Goal: Information Seeking & Learning: Obtain resource

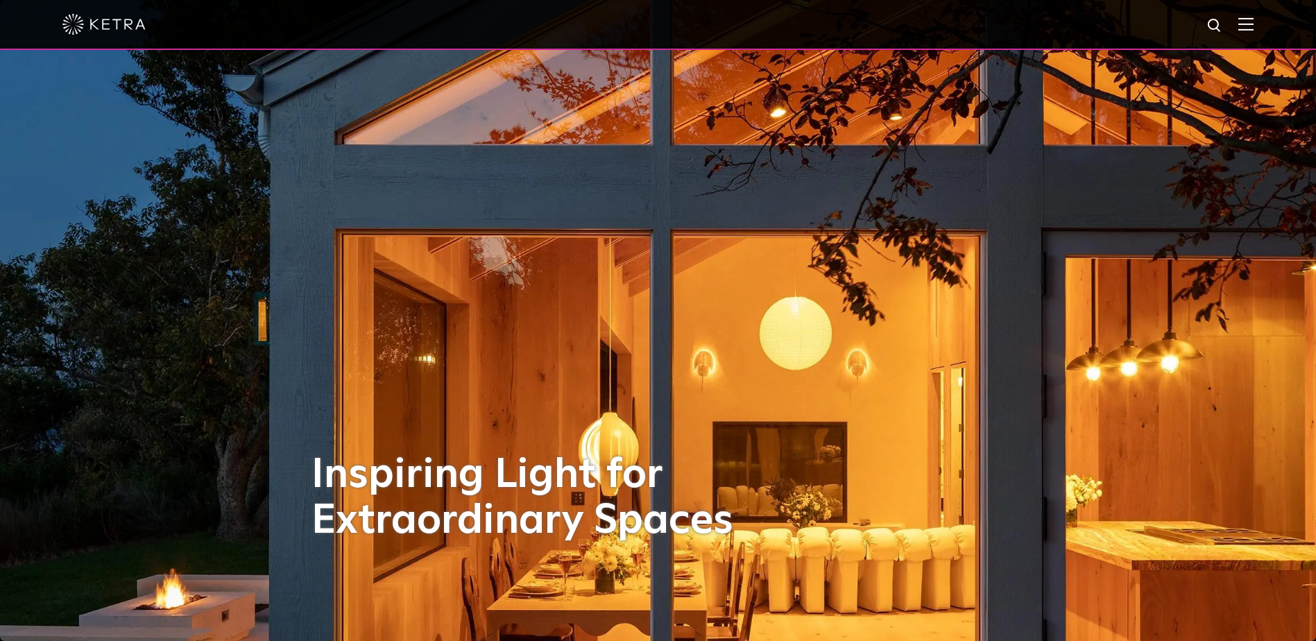
click at [1251, 24] on img at bounding box center [1245, 23] width 15 height 13
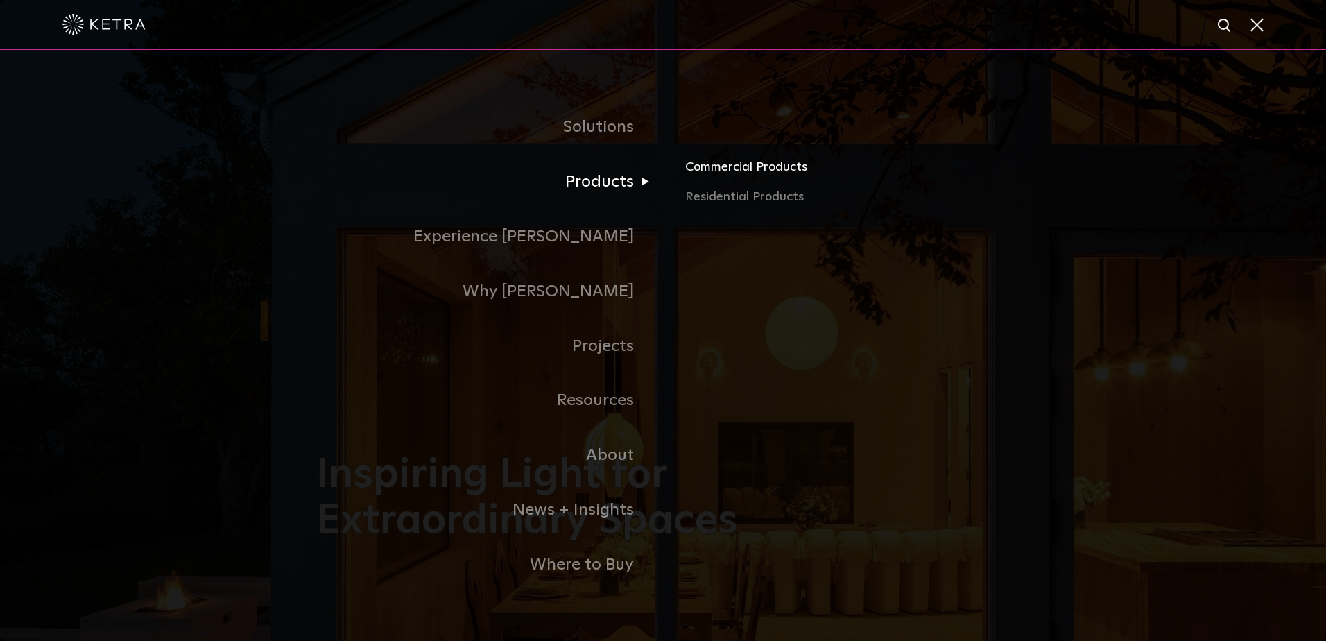
click at [733, 171] on link "Commercial Products" at bounding box center [847, 172] width 325 height 31
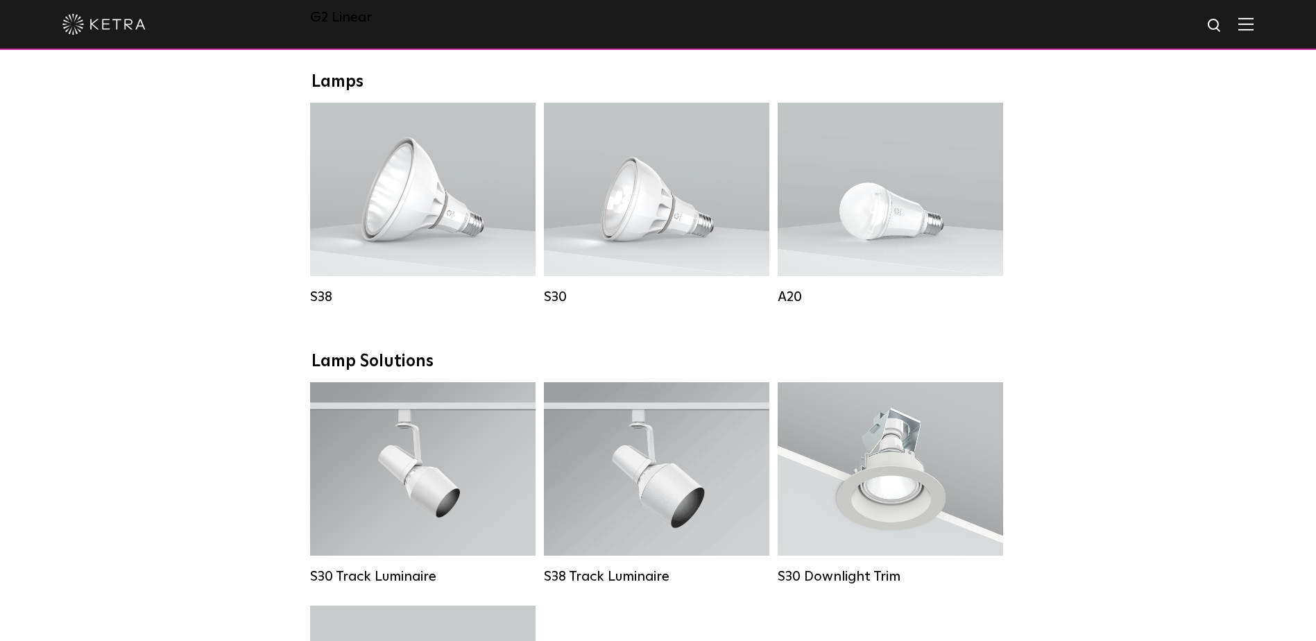
scroll to position [1040, 0]
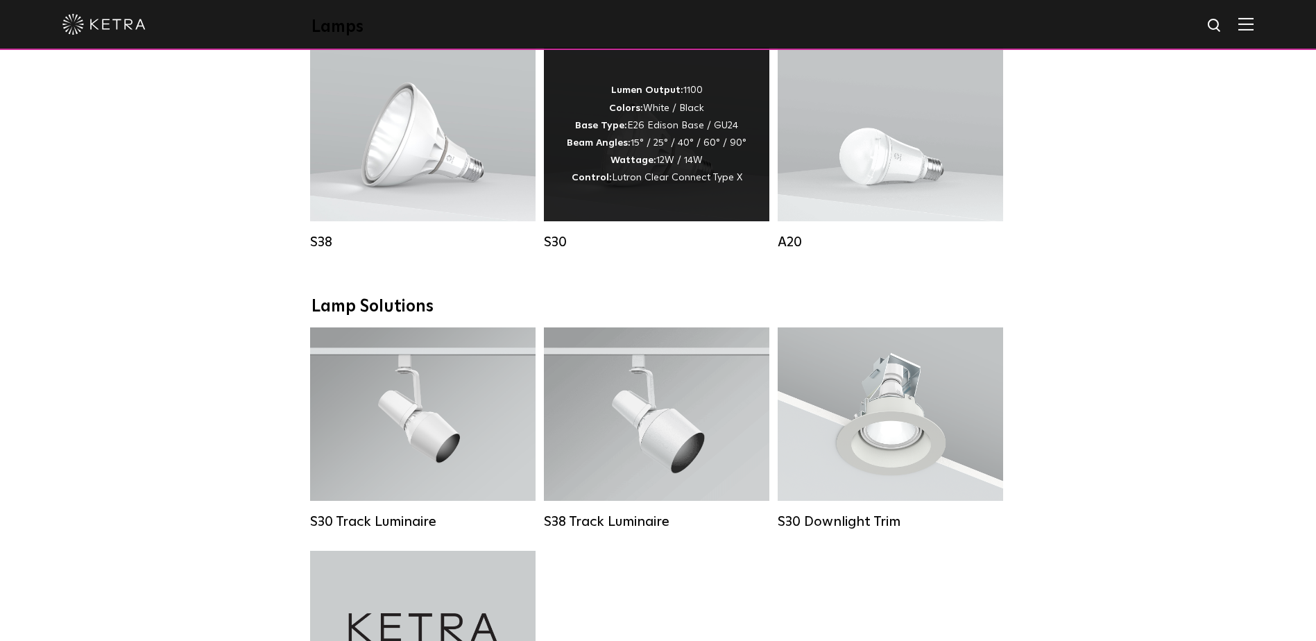
click at [637, 182] on span "Lutron Clear Connect Type X" at bounding box center [677, 178] width 130 height 10
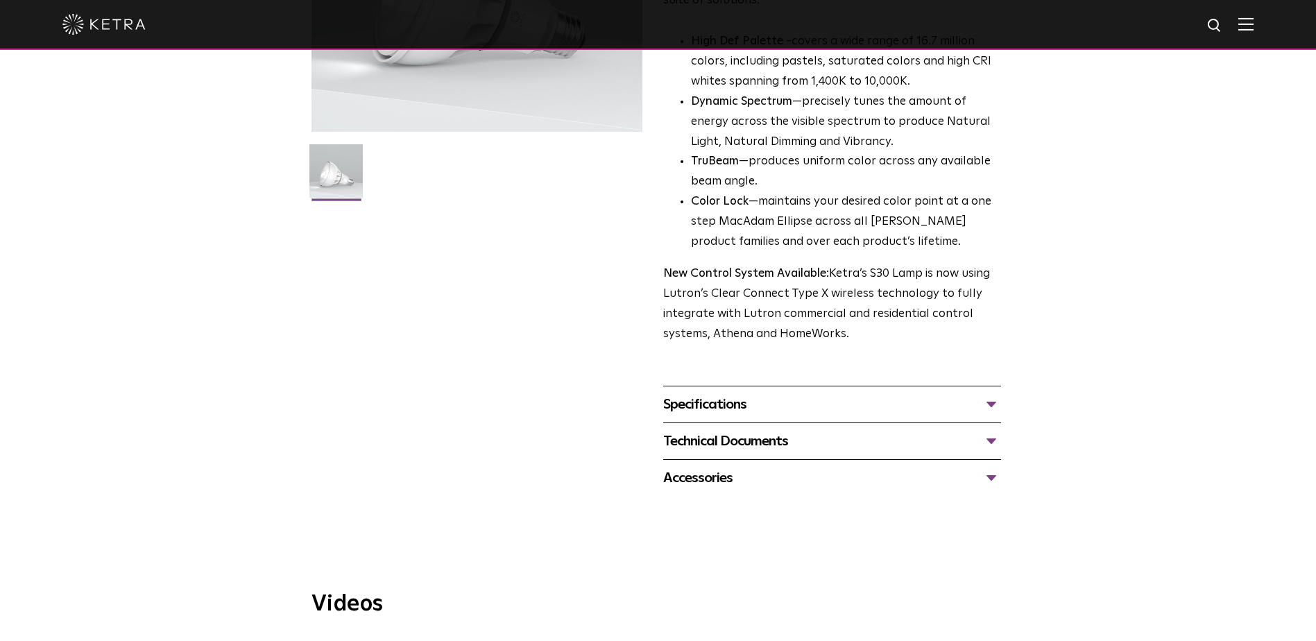
scroll to position [416, 0]
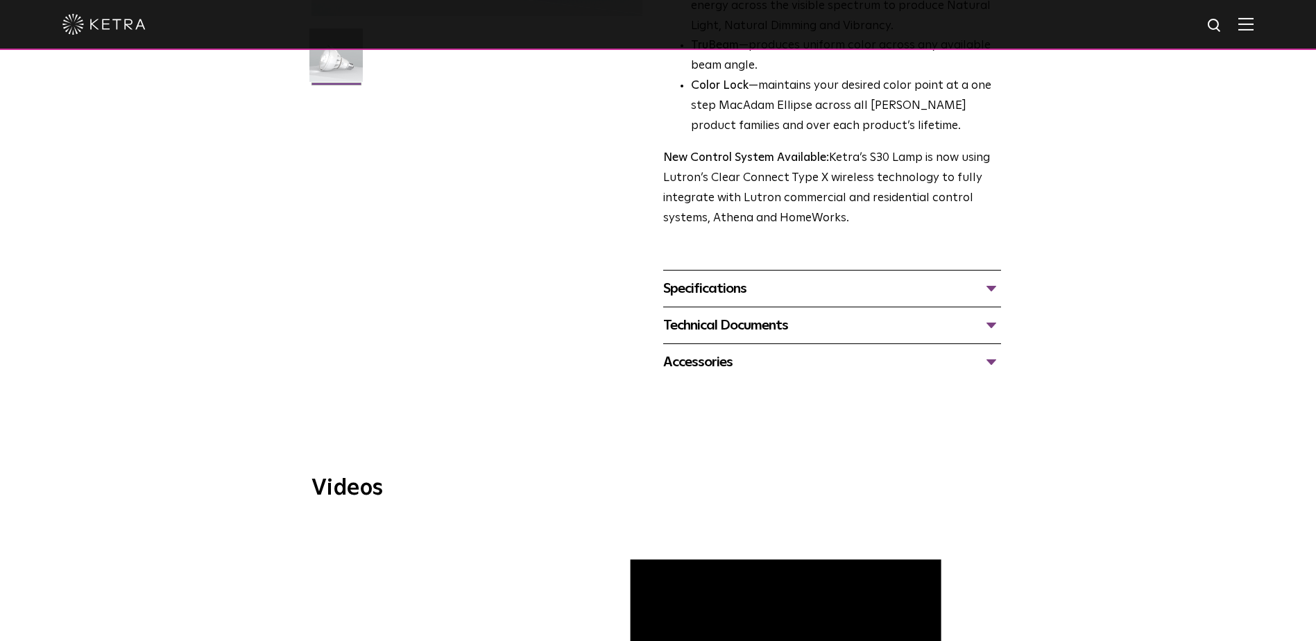
click at [990, 291] on div "Specifications" at bounding box center [832, 288] width 338 height 22
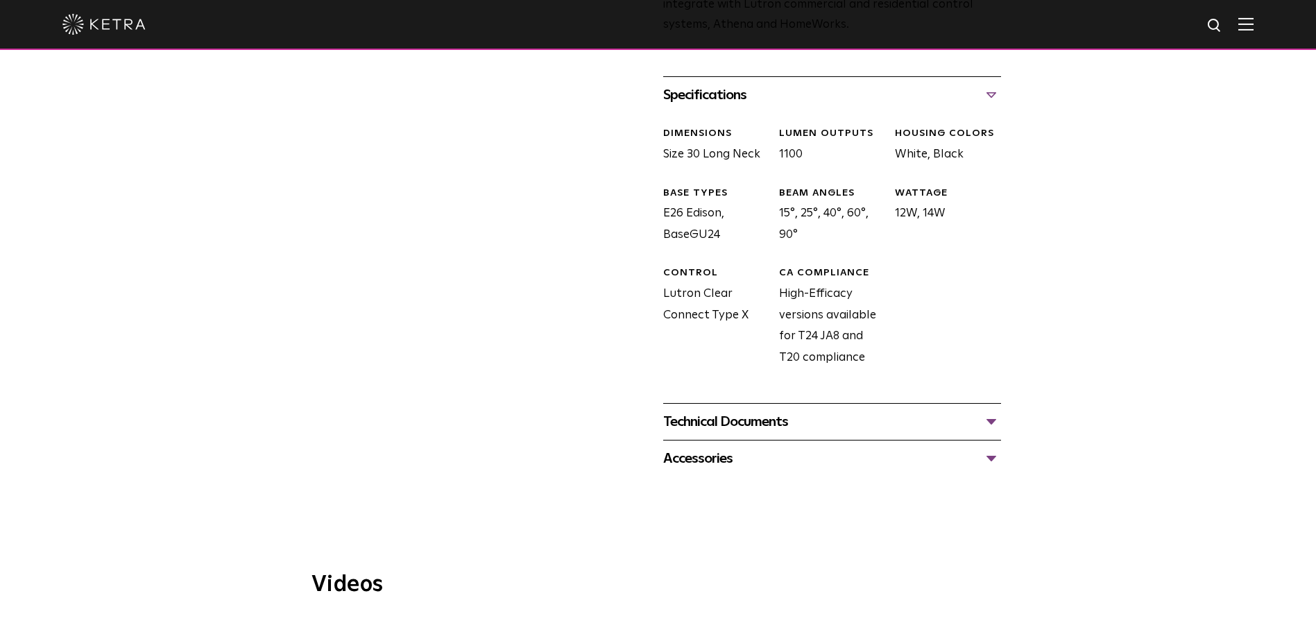
scroll to position [624, 0]
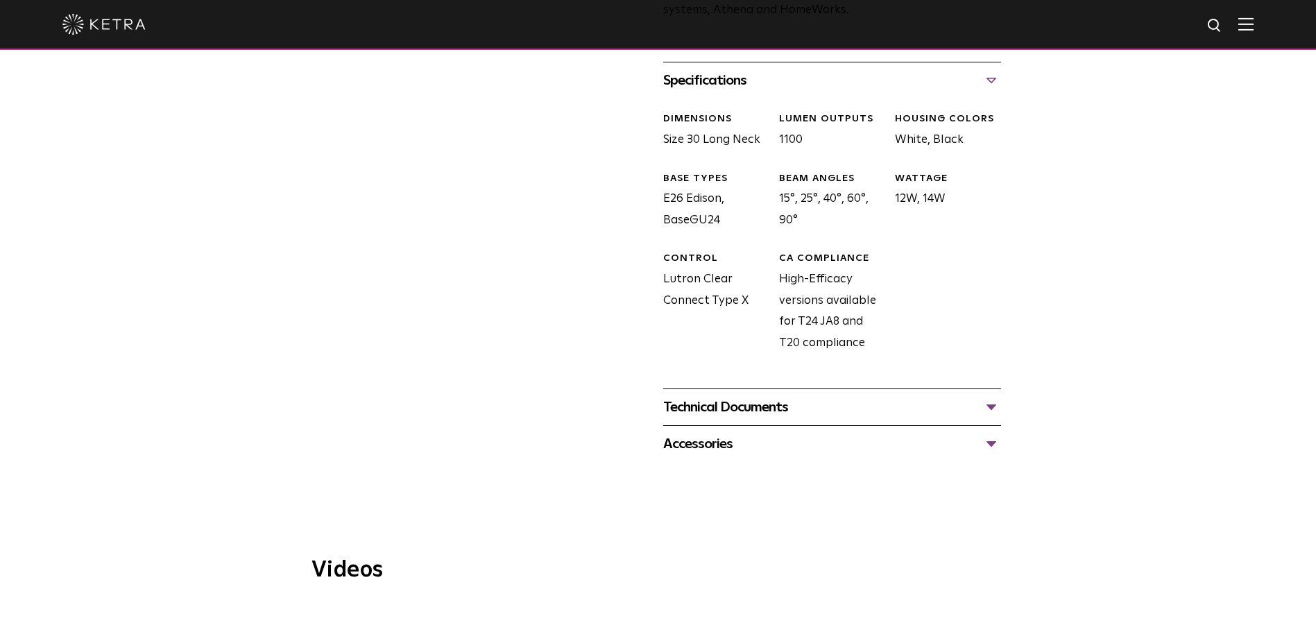
click at [989, 404] on div "Technical Documents" at bounding box center [832, 407] width 338 height 22
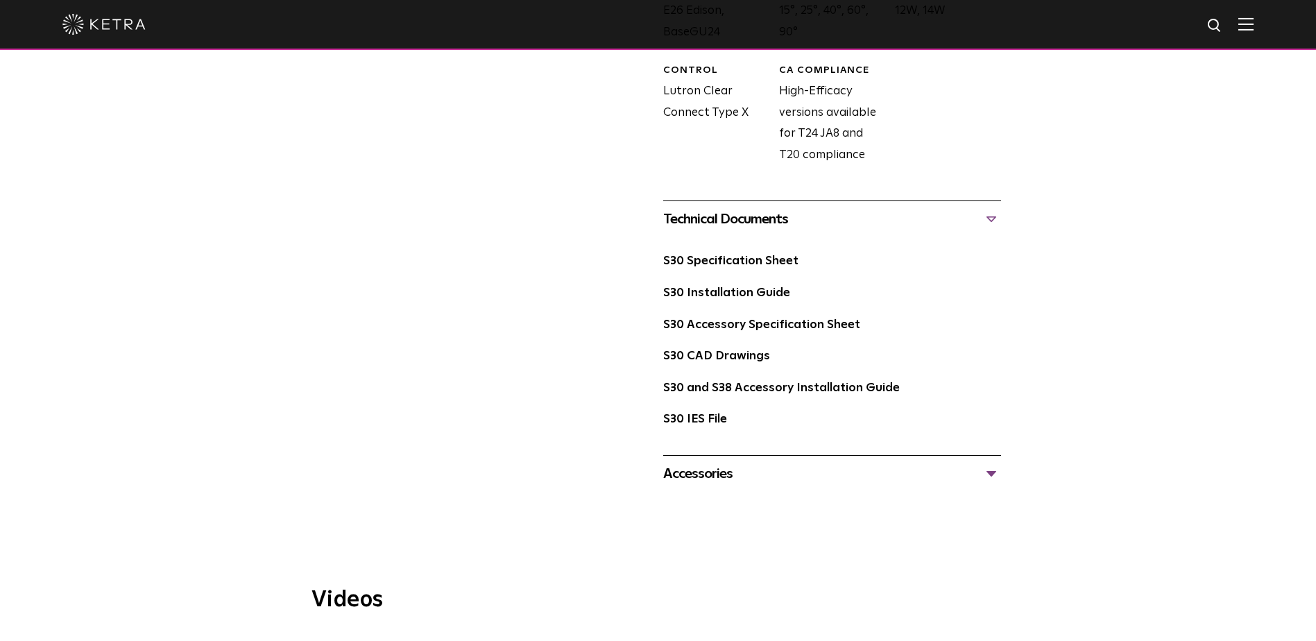
scroll to position [832, 0]
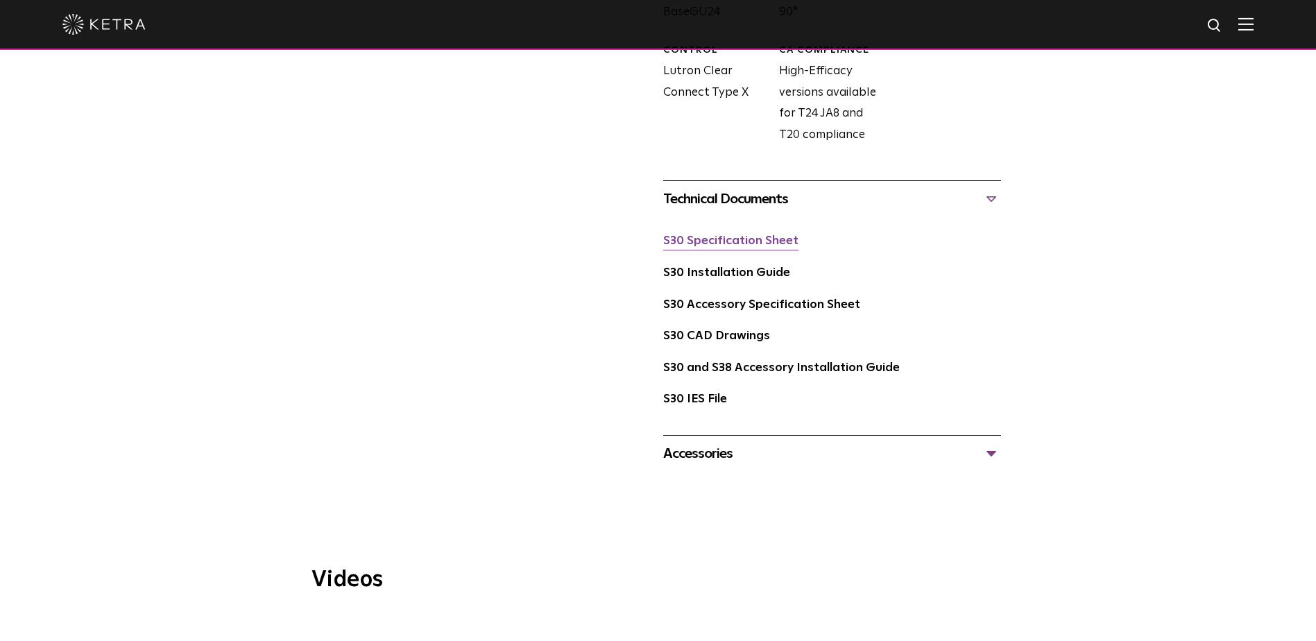
click at [766, 237] on link "S30 Specification Sheet" at bounding box center [730, 241] width 135 height 12
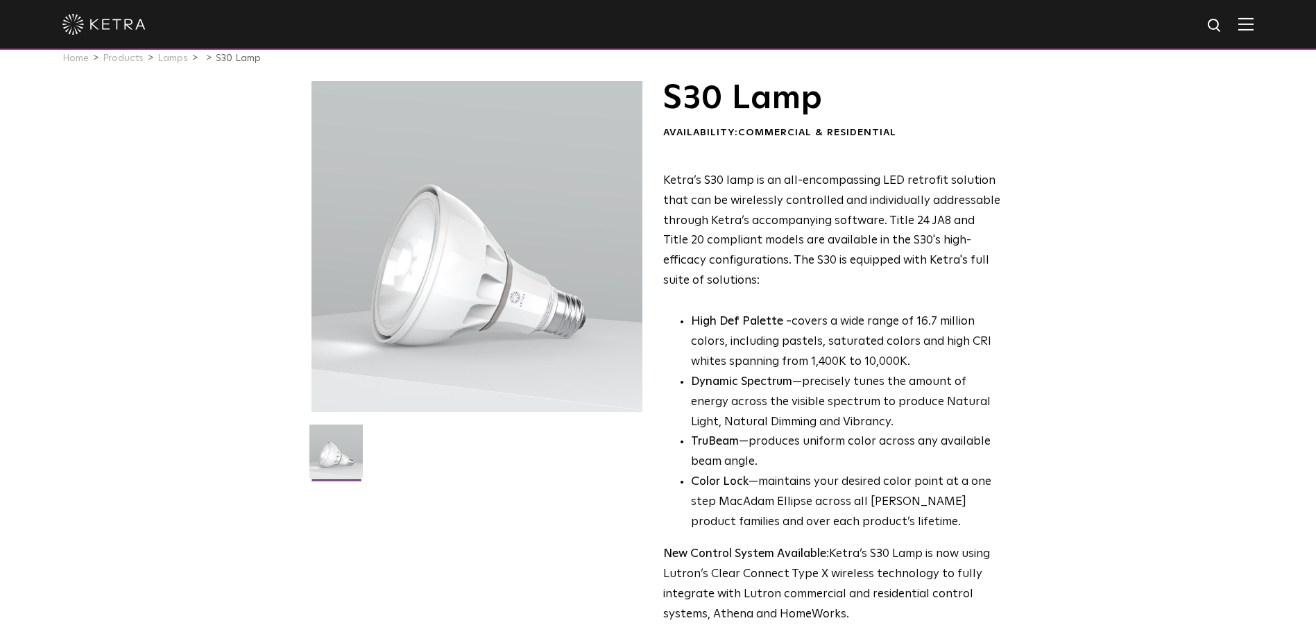
scroll to position [0, 0]
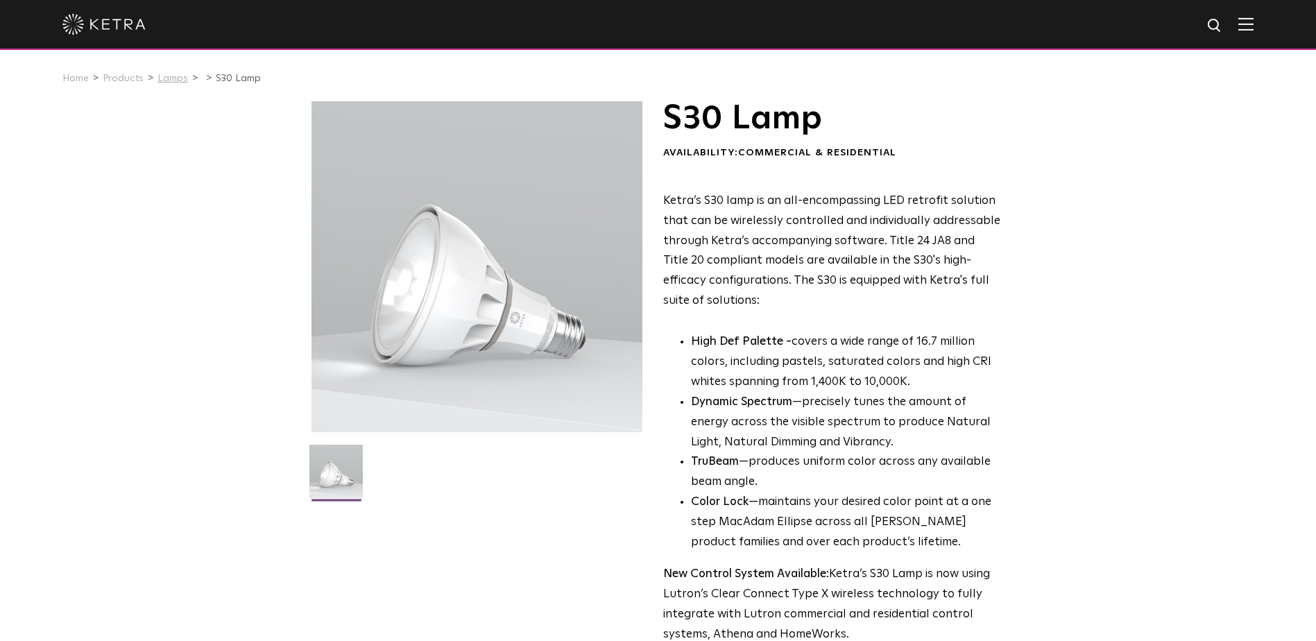
click at [167, 81] on link "Lamps" at bounding box center [172, 79] width 31 height 10
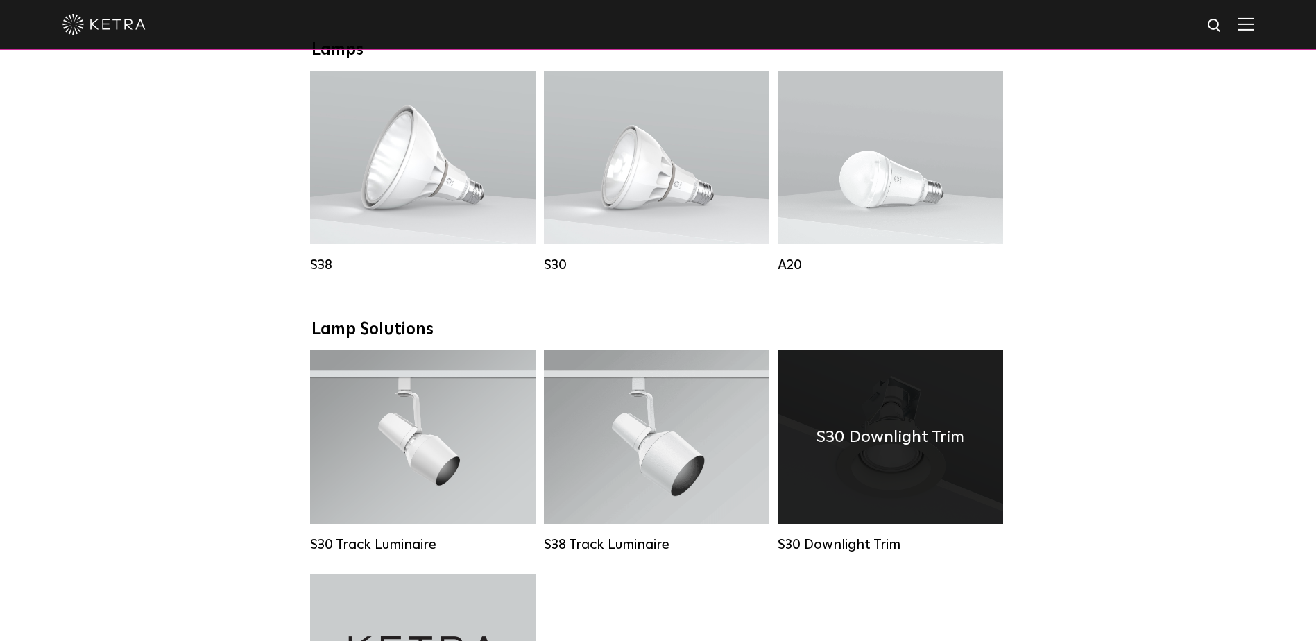
click at [929, 428] on div "S30 Downlight Trim" at bounding box center [890, 436] width 225 height 173
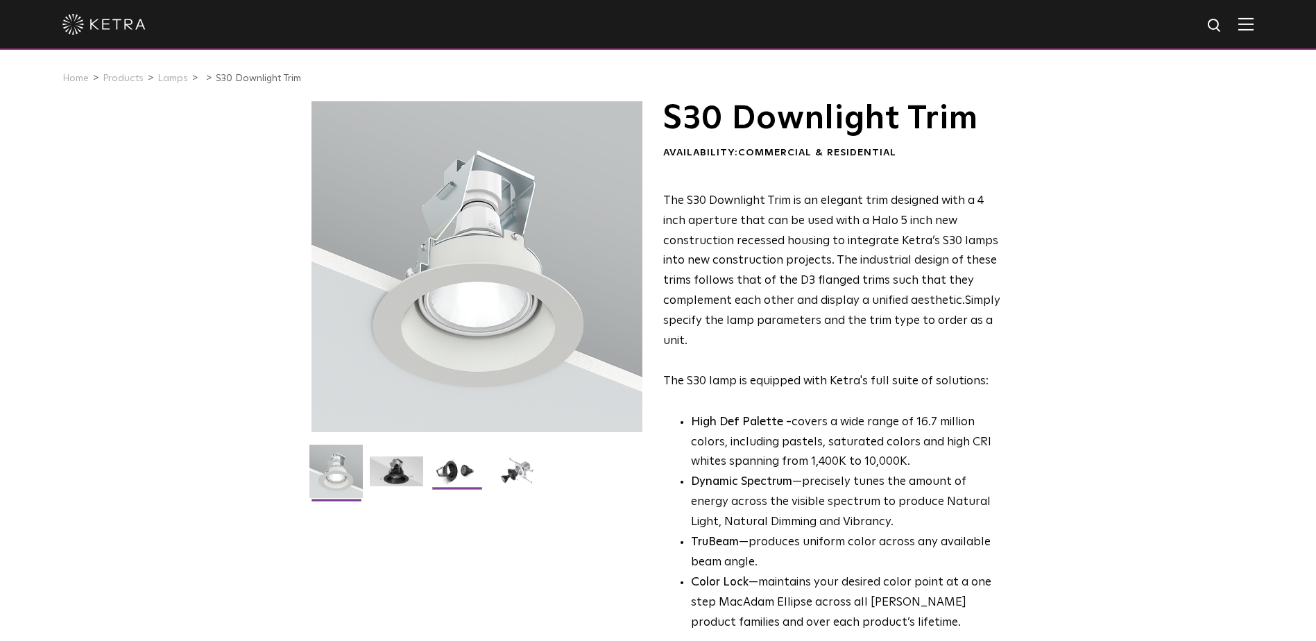
click at [449, 467] on img at bounding box center [456, 476] width 53 height 40
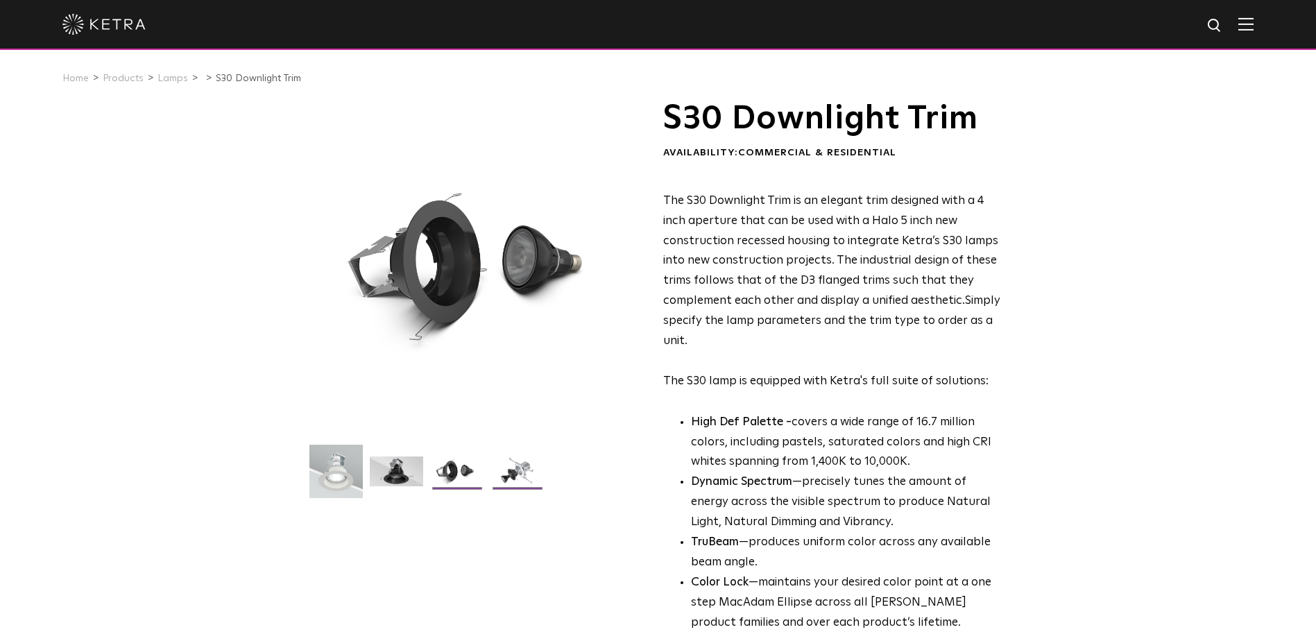
click at [514, 474] on img at bounding box center [516, 476] width 53 height 40
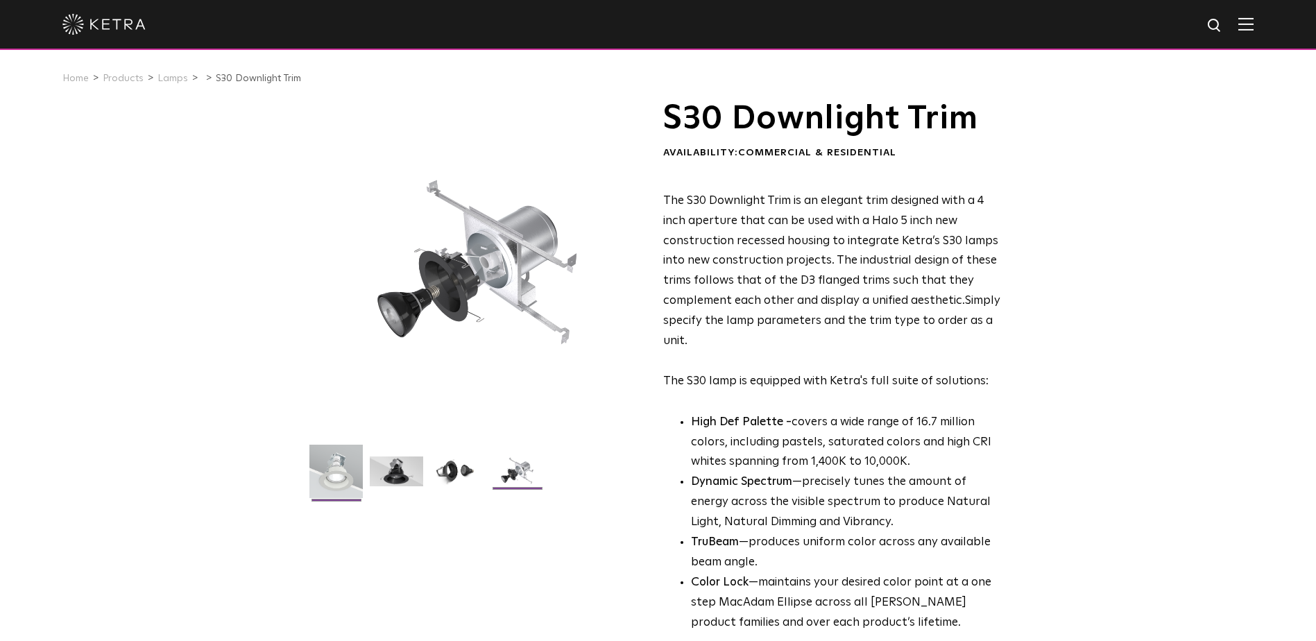
click at [332, 472] on img at bounding box center [335, 477] width 53 height 64
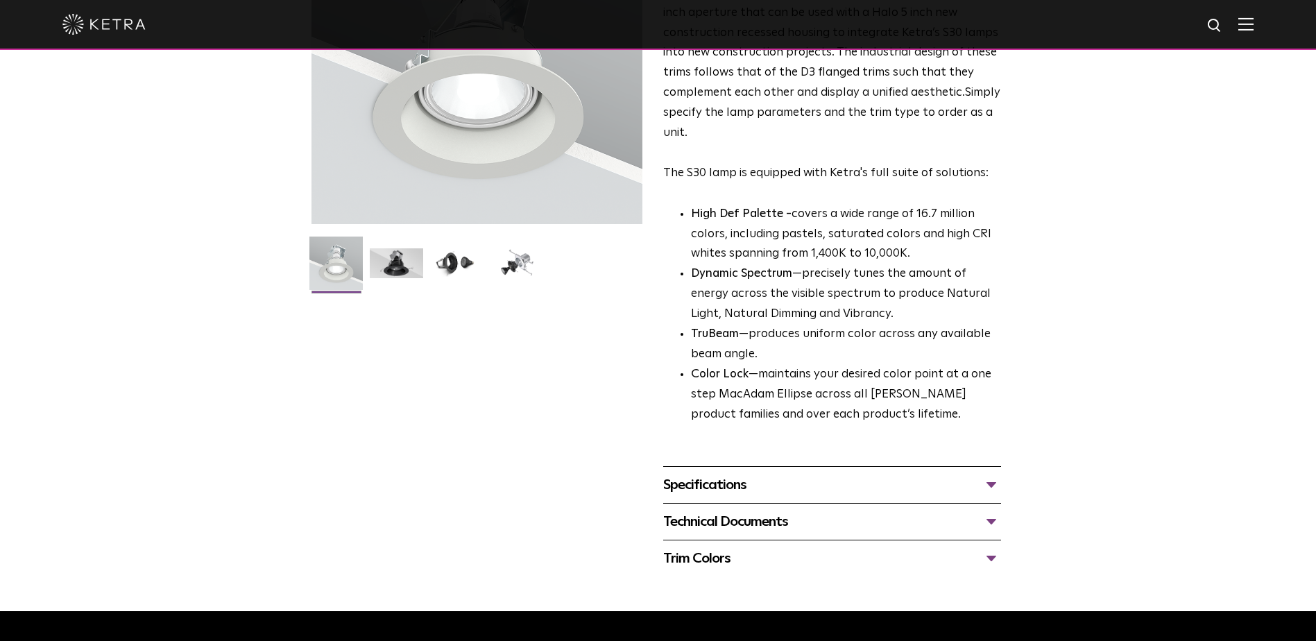
scroll to position [416, 0]
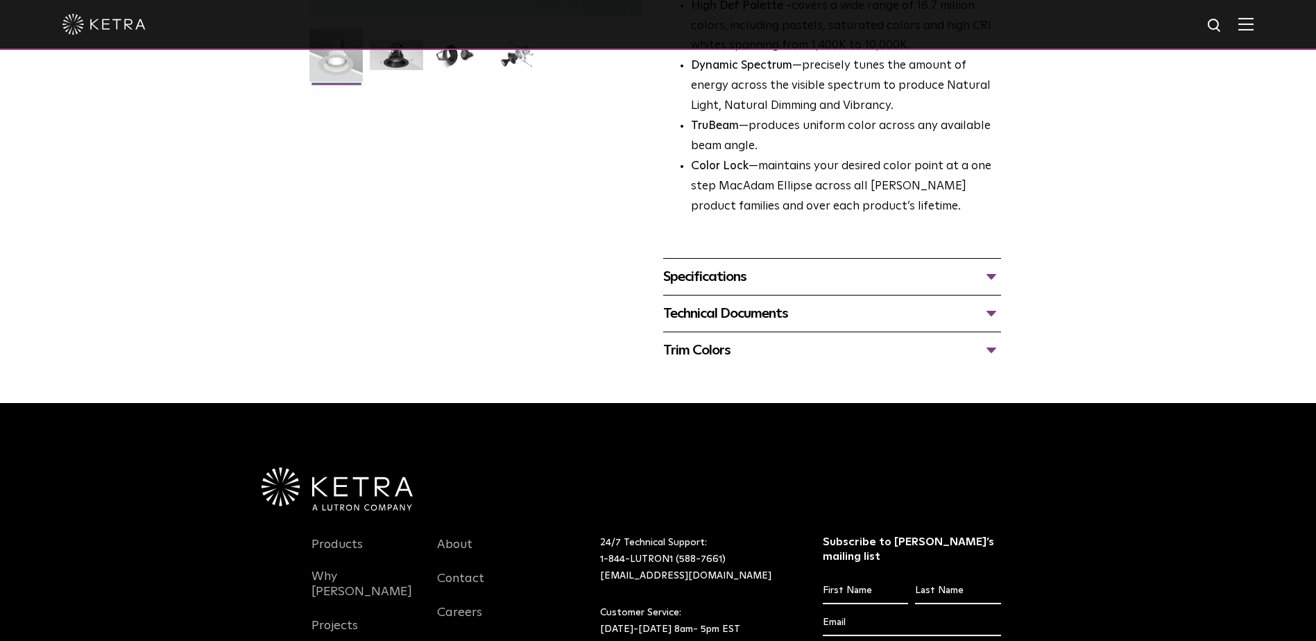
click at [986, 273] on div "Specifications" at bounding box center [832, 277] width 338 height 22
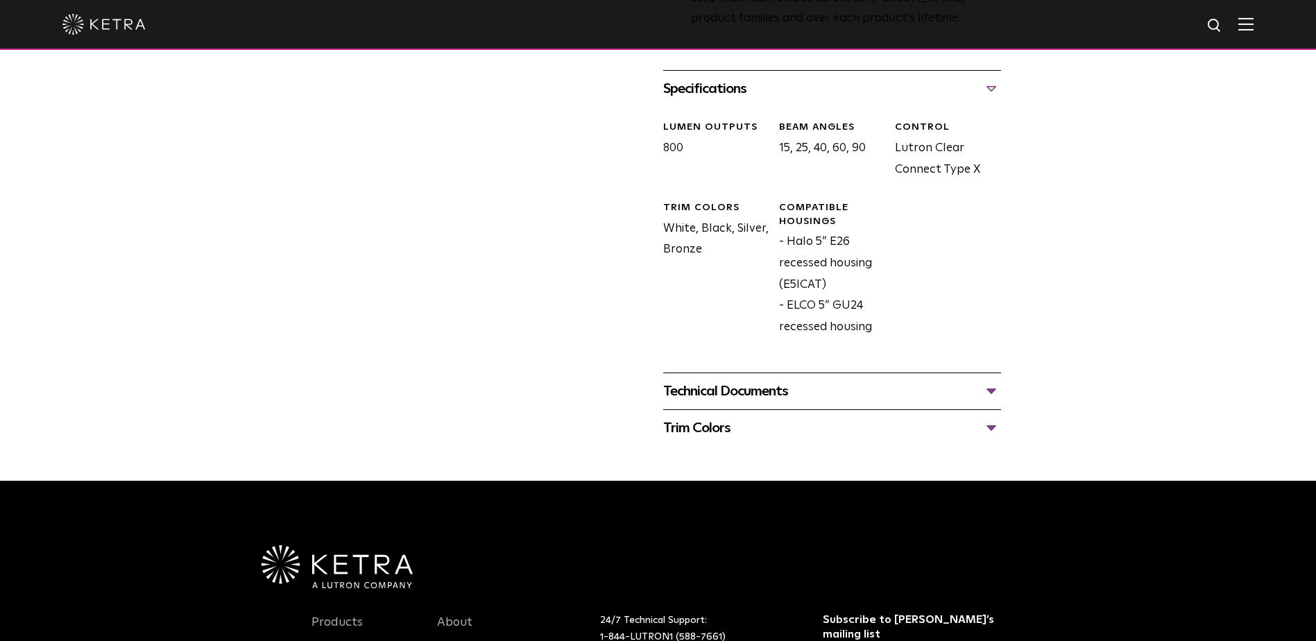
scroll to position [624, 0]
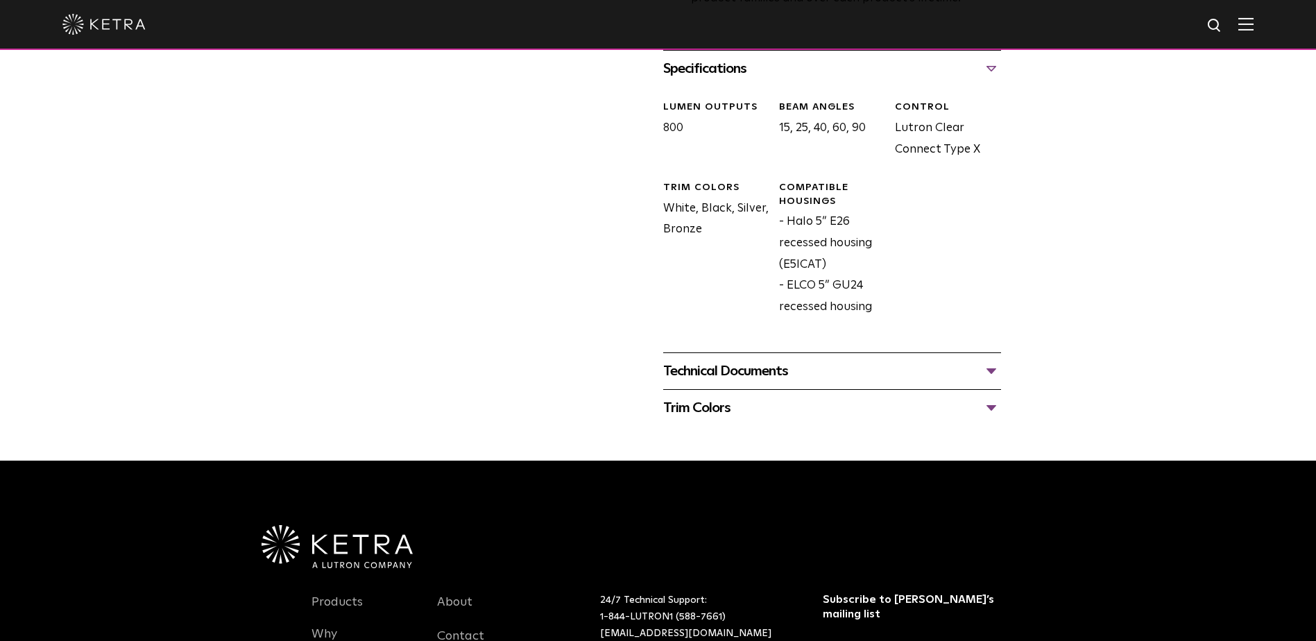
click at [984, 370] on div "Technical Documents" at bounding box center [832, 371] width 338 height 22
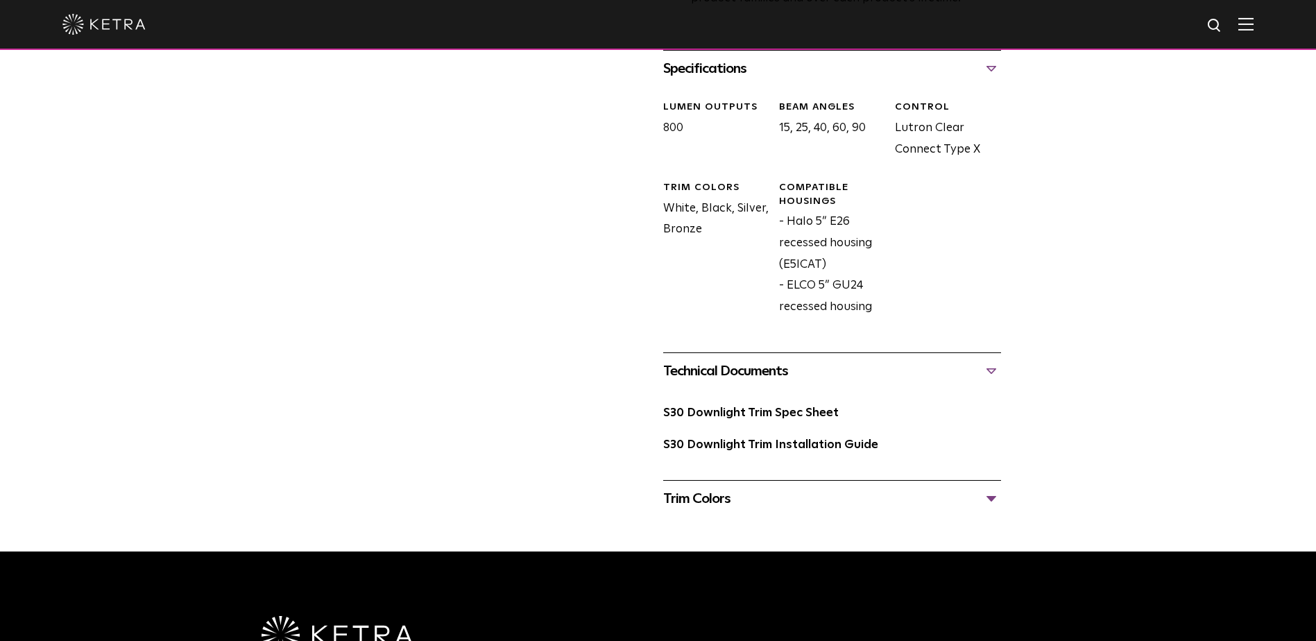
click at [761, 503] on div "Trim Colors" at bounding box center [832, 499] width 338 height 22
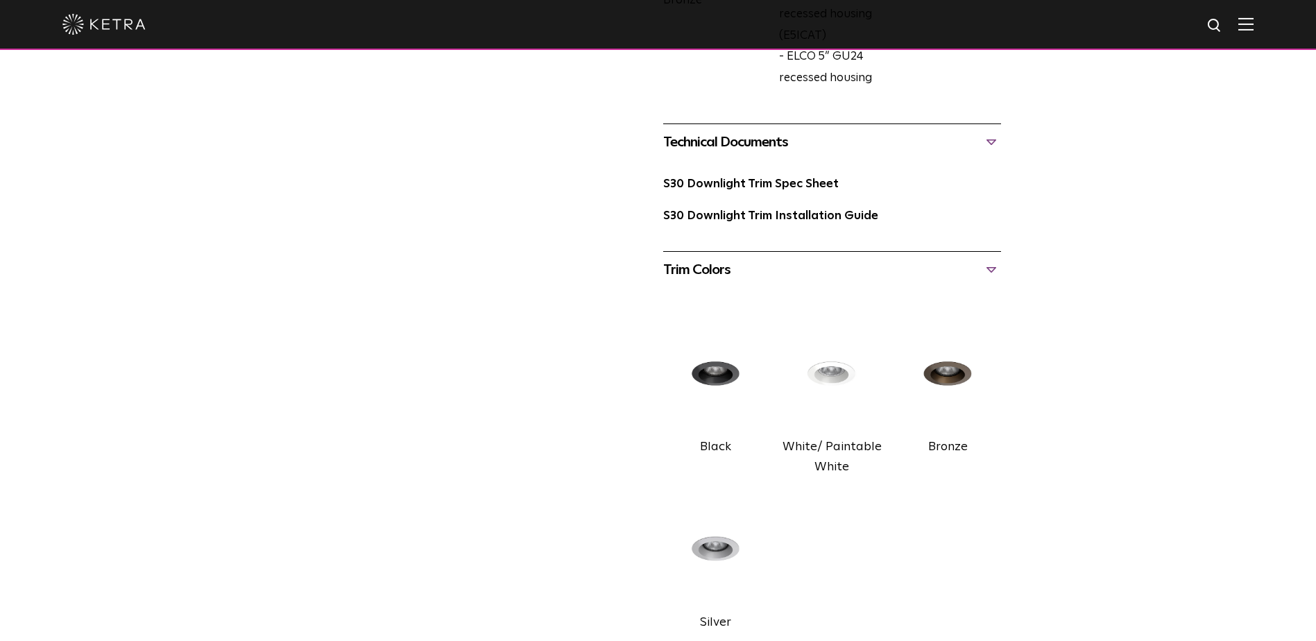
scroll to position [832, 0]
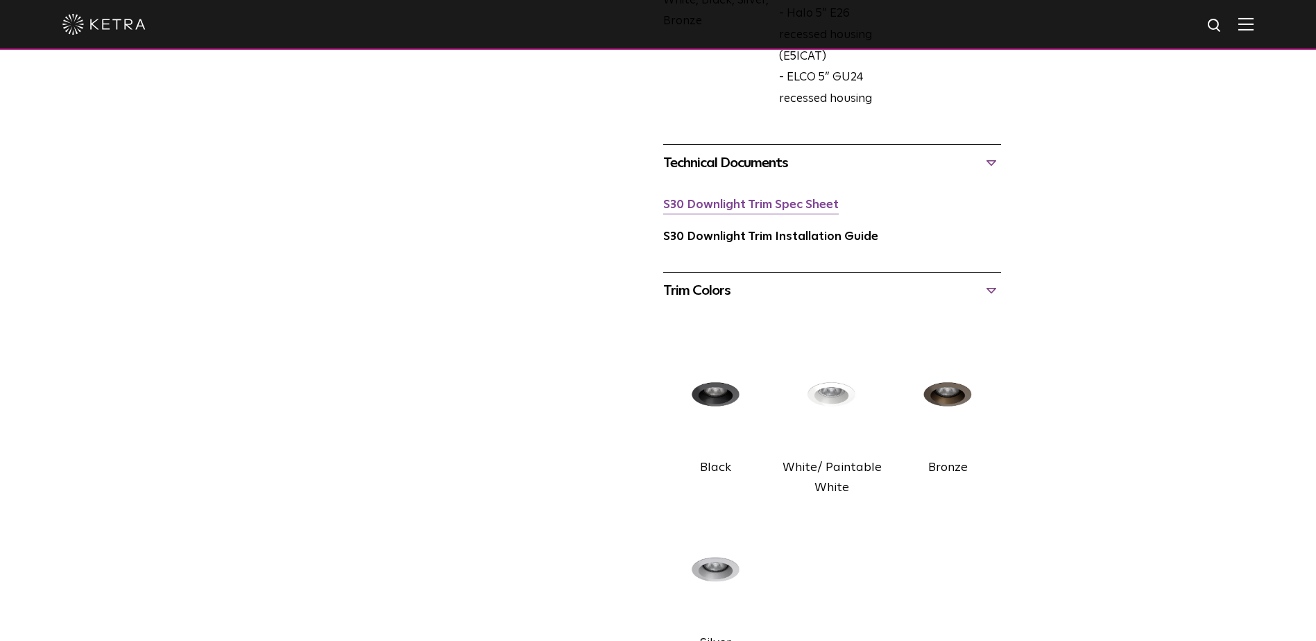
click at [751, 200] on link "S30 Downlight Trim Spec Sheet" at bounding box center [750, 205] width 175 height 12
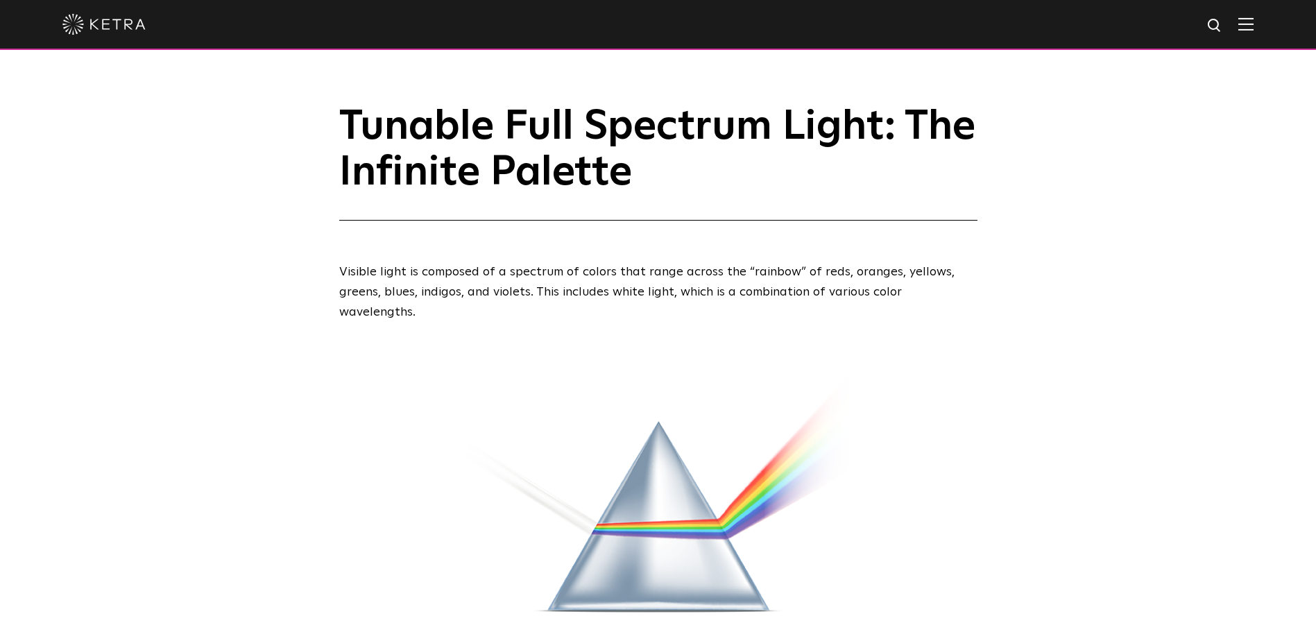
click at [1253, 22] on img at bounding box center [1245, 23] width 15 height 13
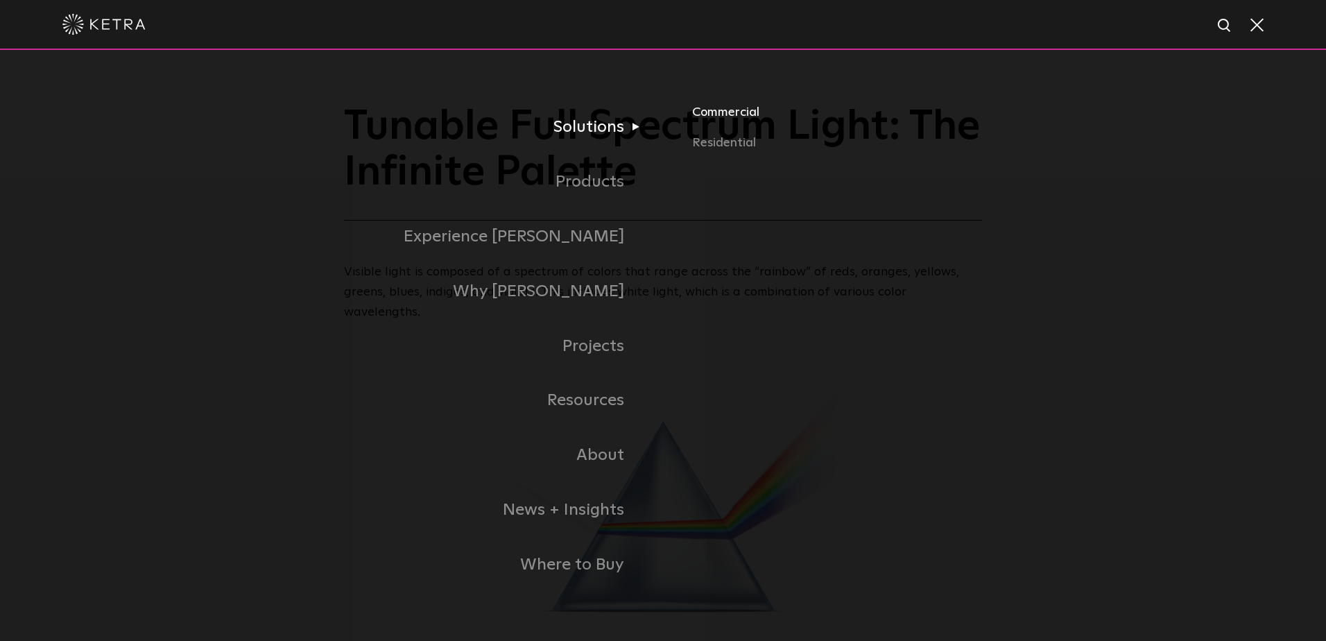
click at [703, 113] on link "Commercial" at bounding box center [910, 118] width 436 height 31
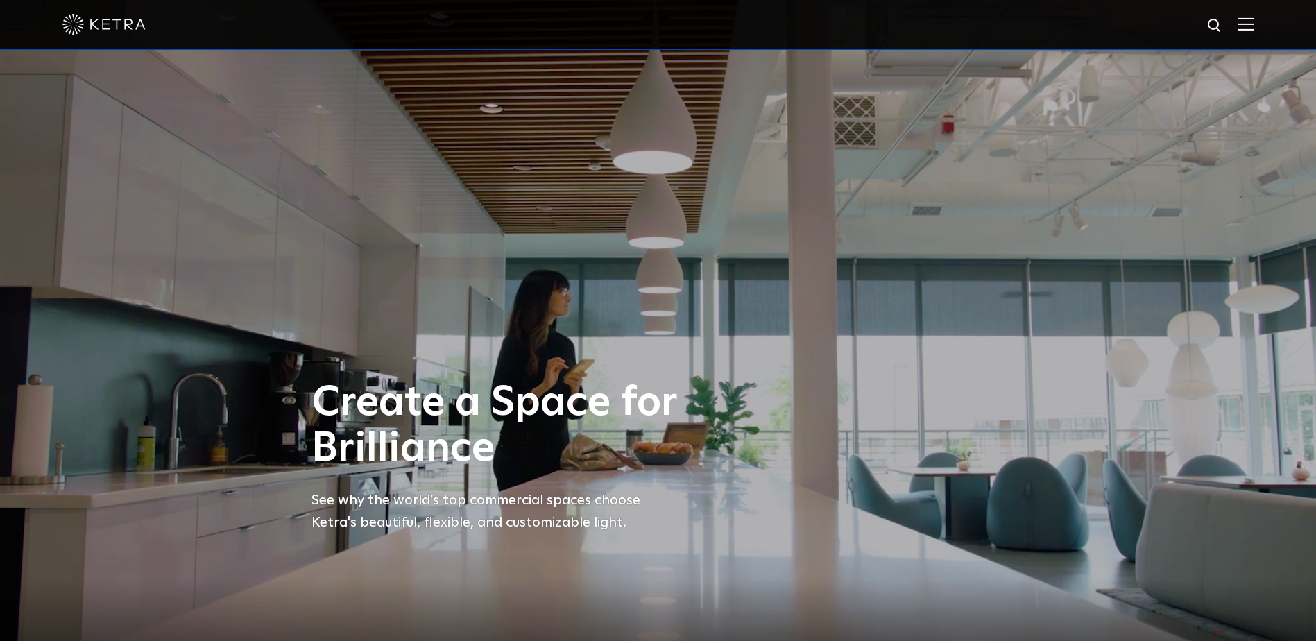
click at [1253, 21] on img at bounding box center [1245, 23] width 15 height 13
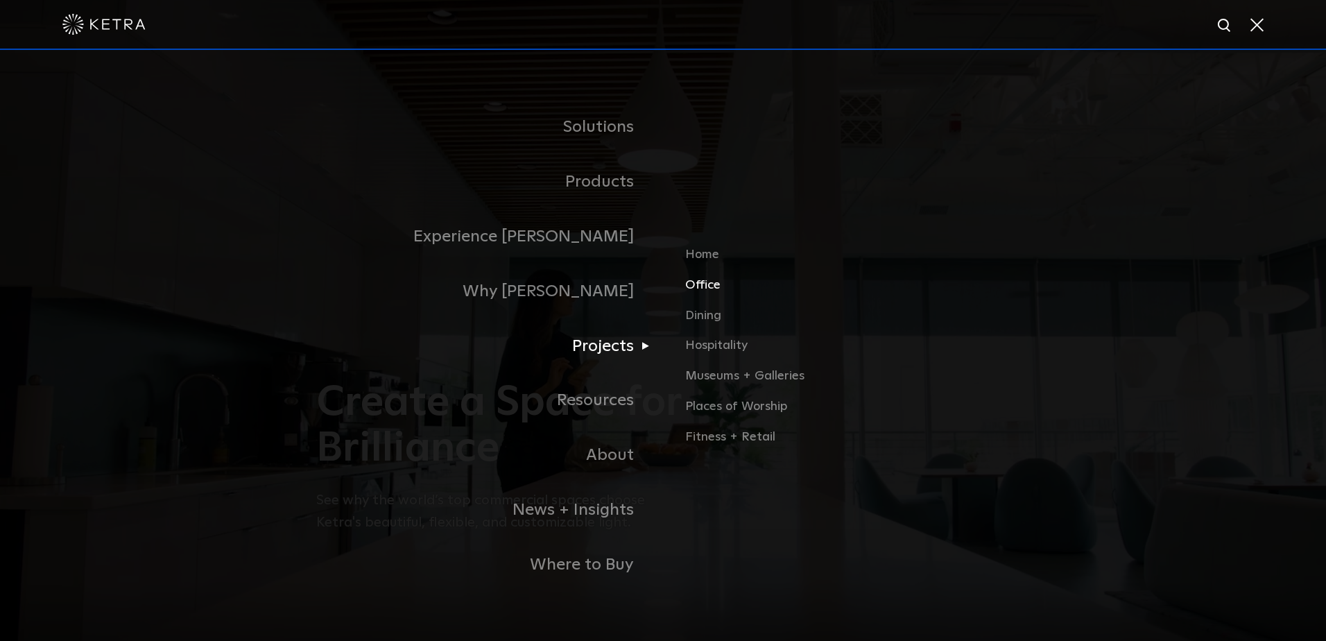
click at [692, 284] on link "Office" at bounding box center [847, 290] width 325 height 31
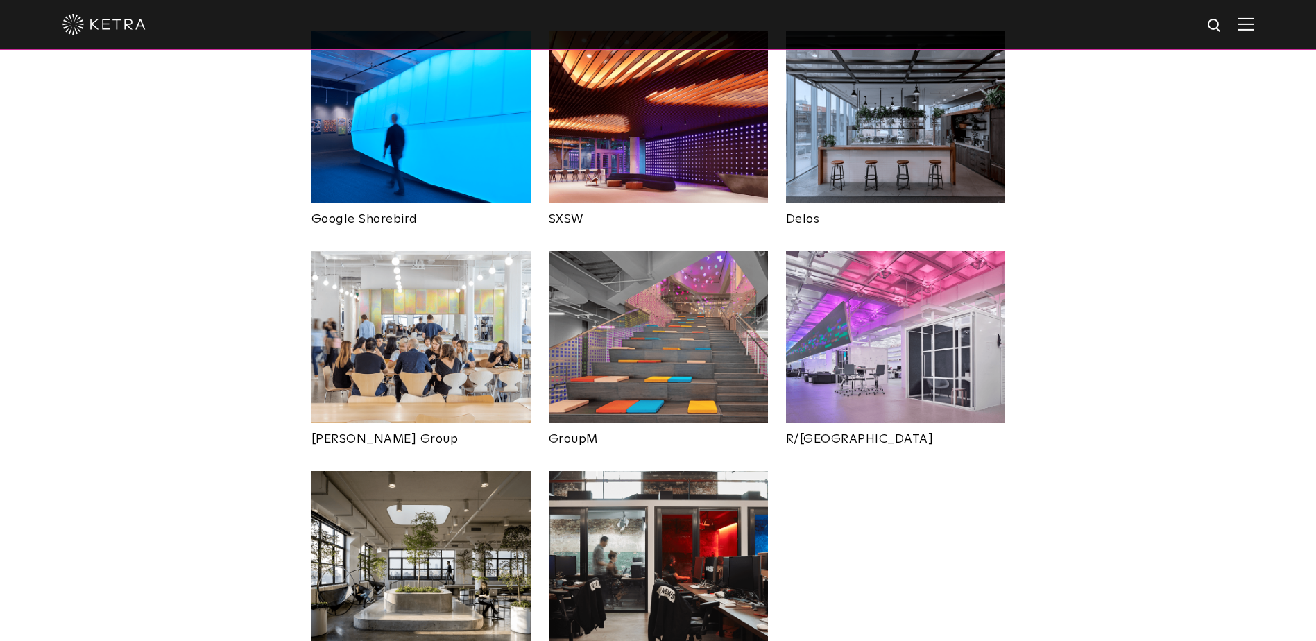
scroll to position [624, 0]
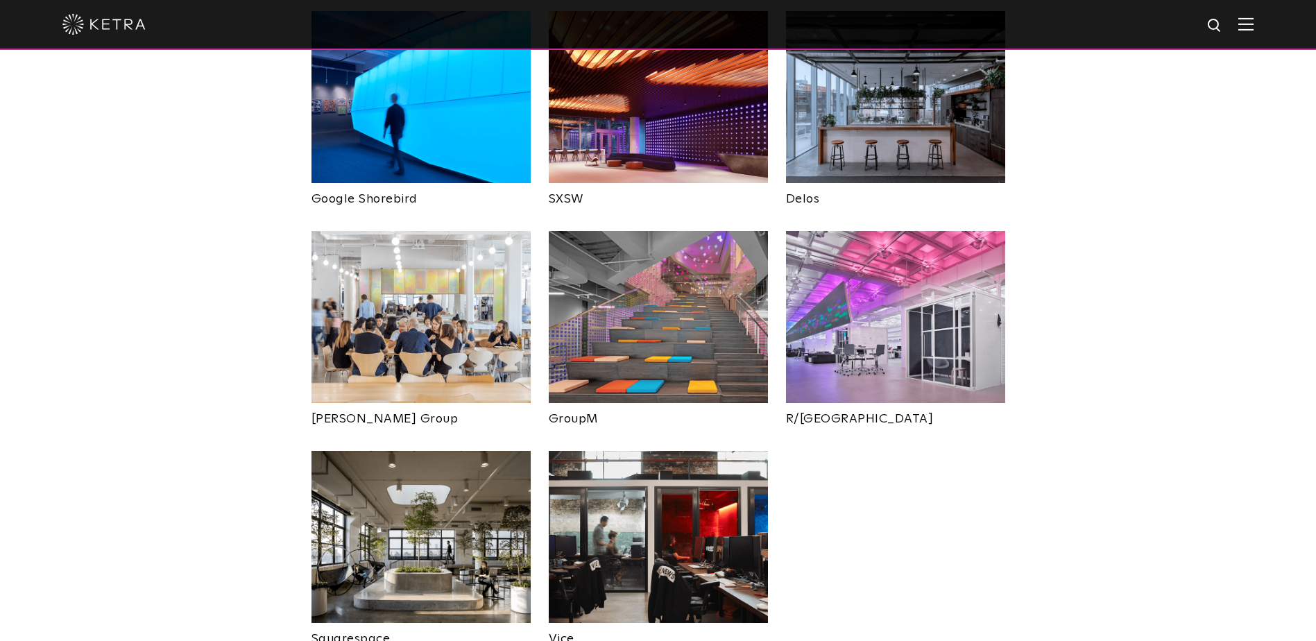
click at [894, 255] on img at bounding box center [895, 317] width 219 height 172
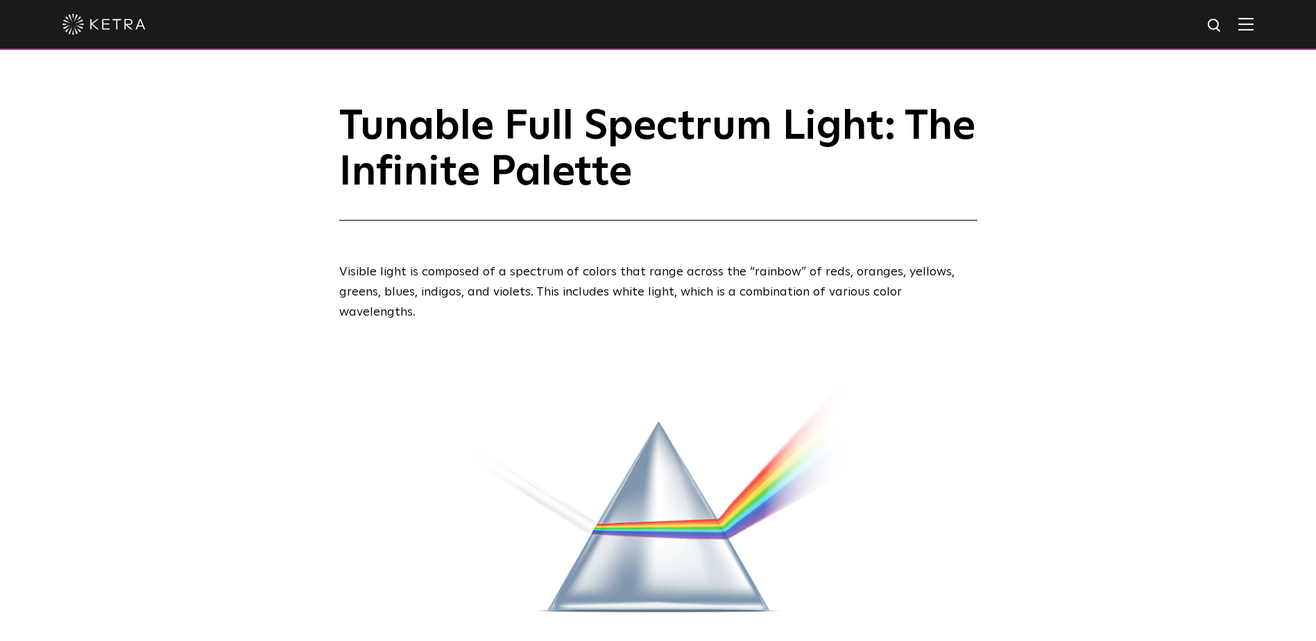
click at [1252, 19] on img at bounding box center [1245, 23] width 15 height 13
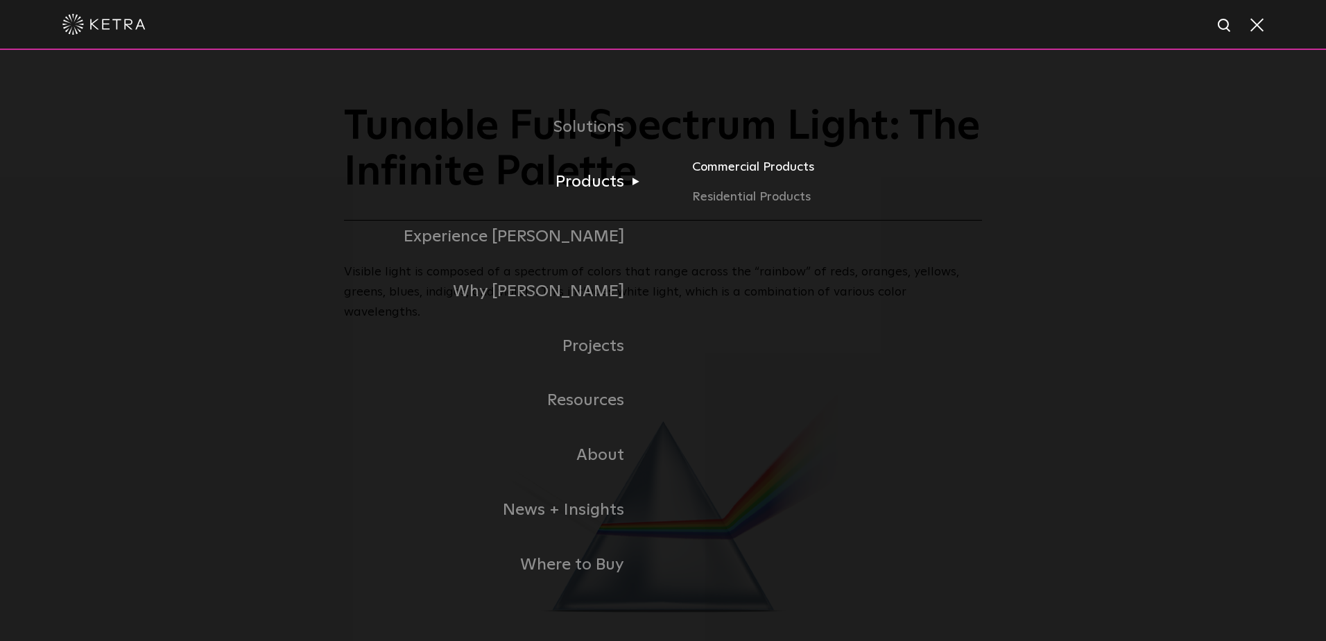
click at [747, 171] on link "Commercial Products" at bounding box center [910, 172] width 436 height 31
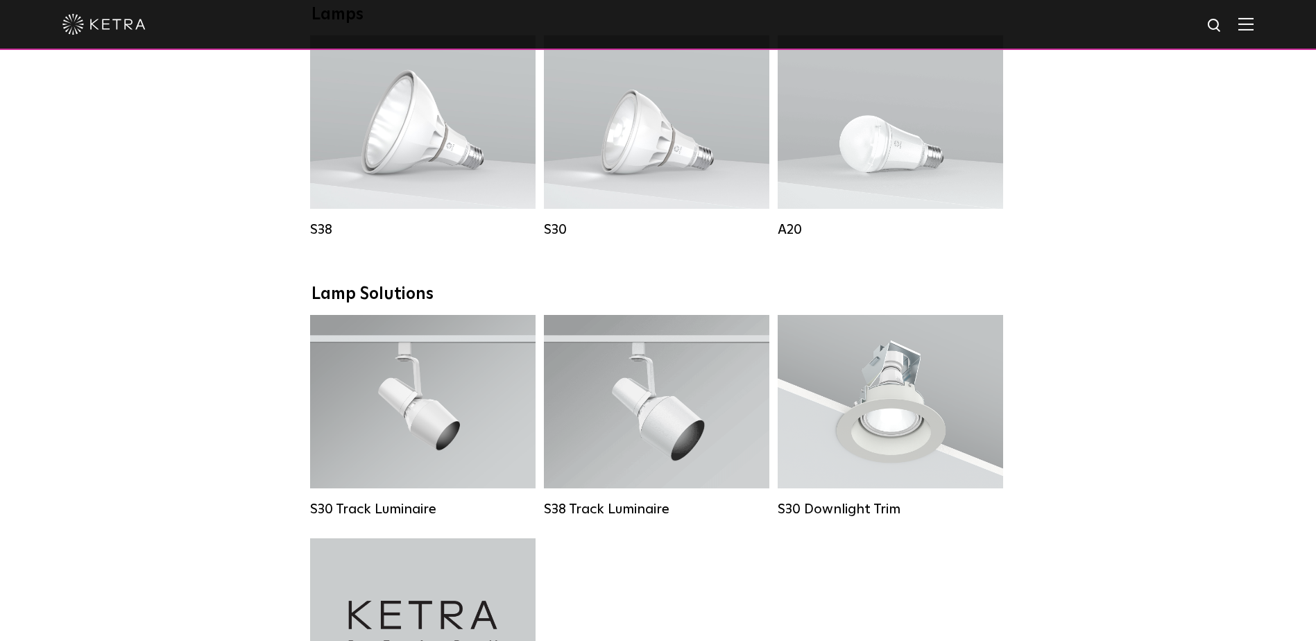
scroll to position [1040, 0]
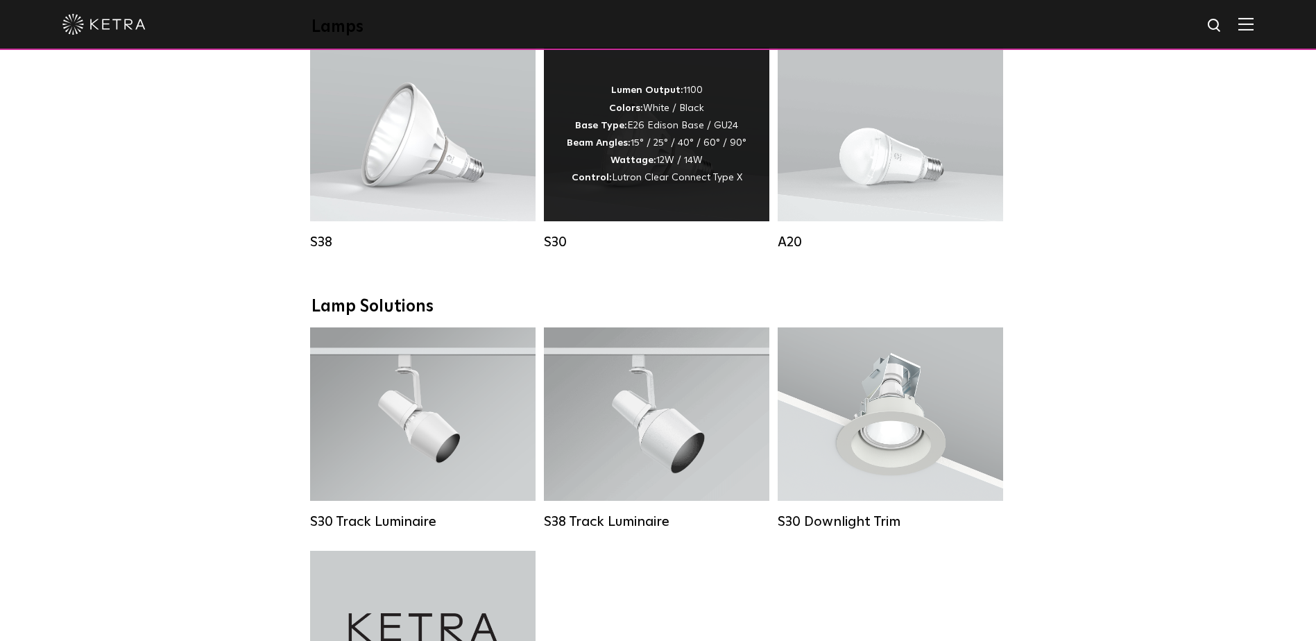
click at [661, 159] on div "Lumen Output: 1100 Colors: White / Black Base Type: E26 Edison Base / GU24 Beam…" at bounding box center [657, 134] width 180 height 105
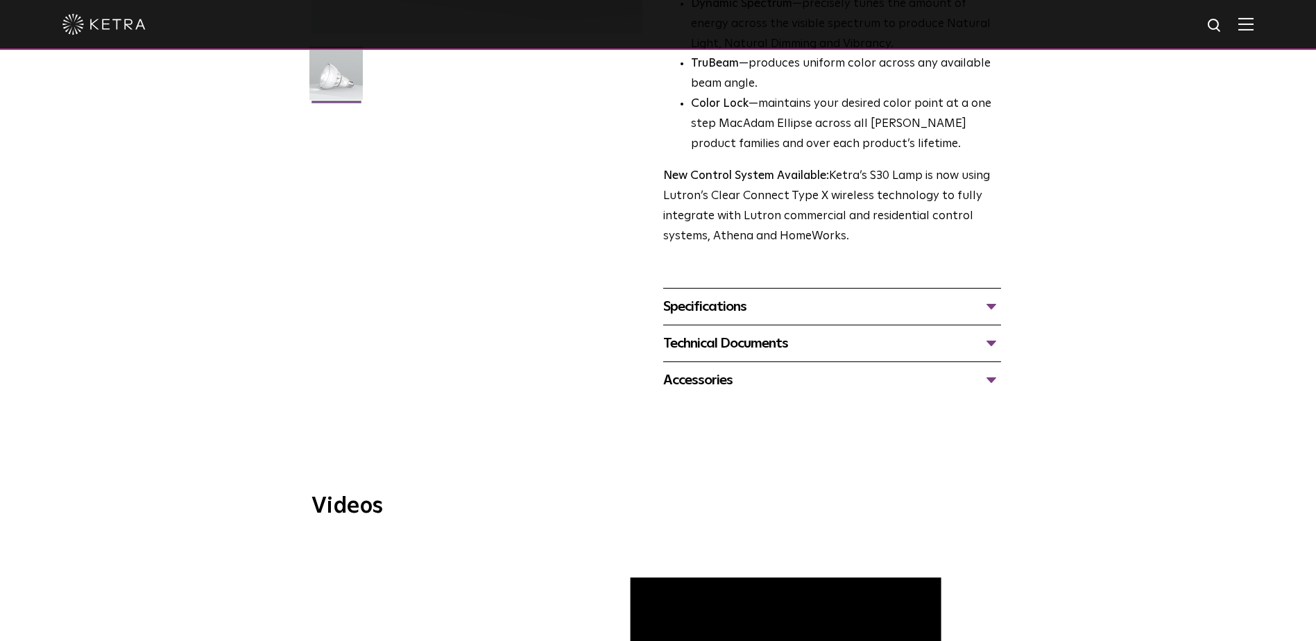
scroll to position [416, 0]
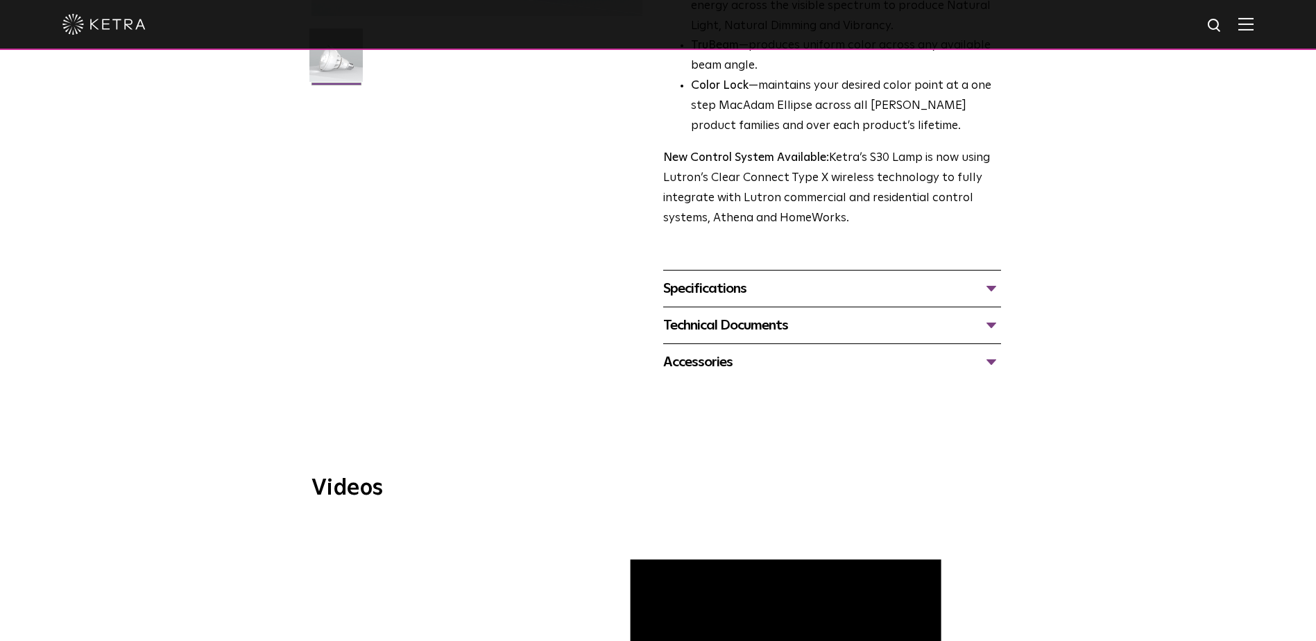
click at [988, 325] on div "Technical Documents" at bounding box center [832, 325] width 338 height 22
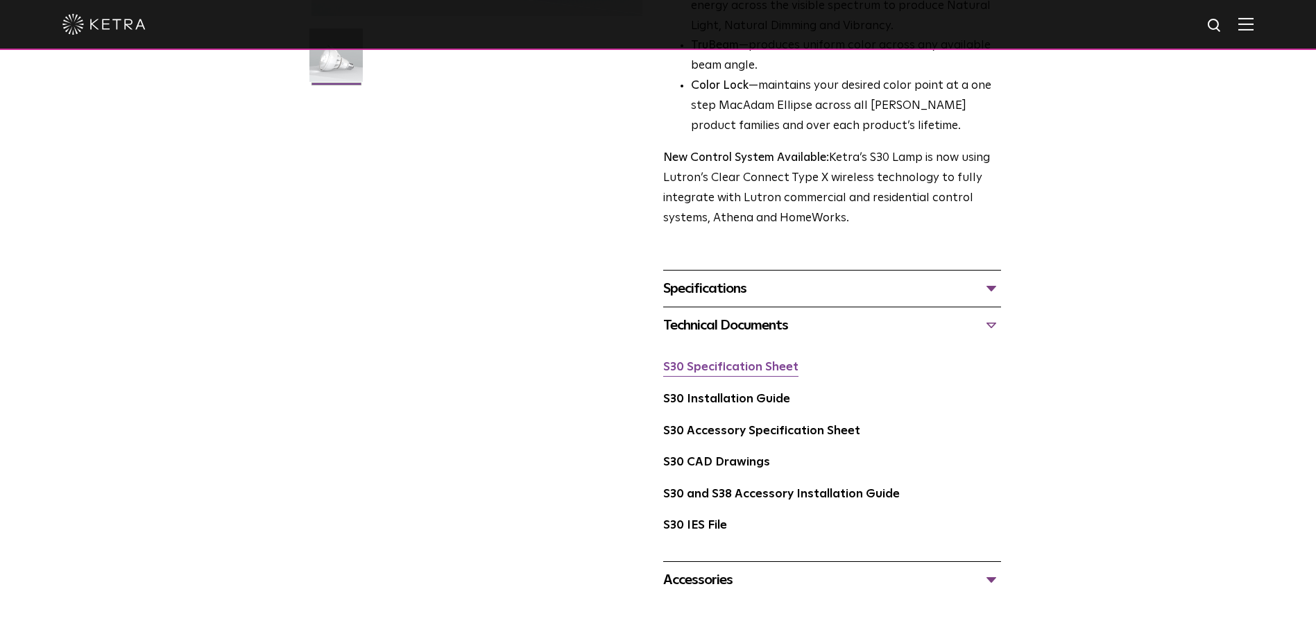
click at [729, 363] on link "S30 Specification Sheet" at bounding box center [730, 367] width 135 height 12
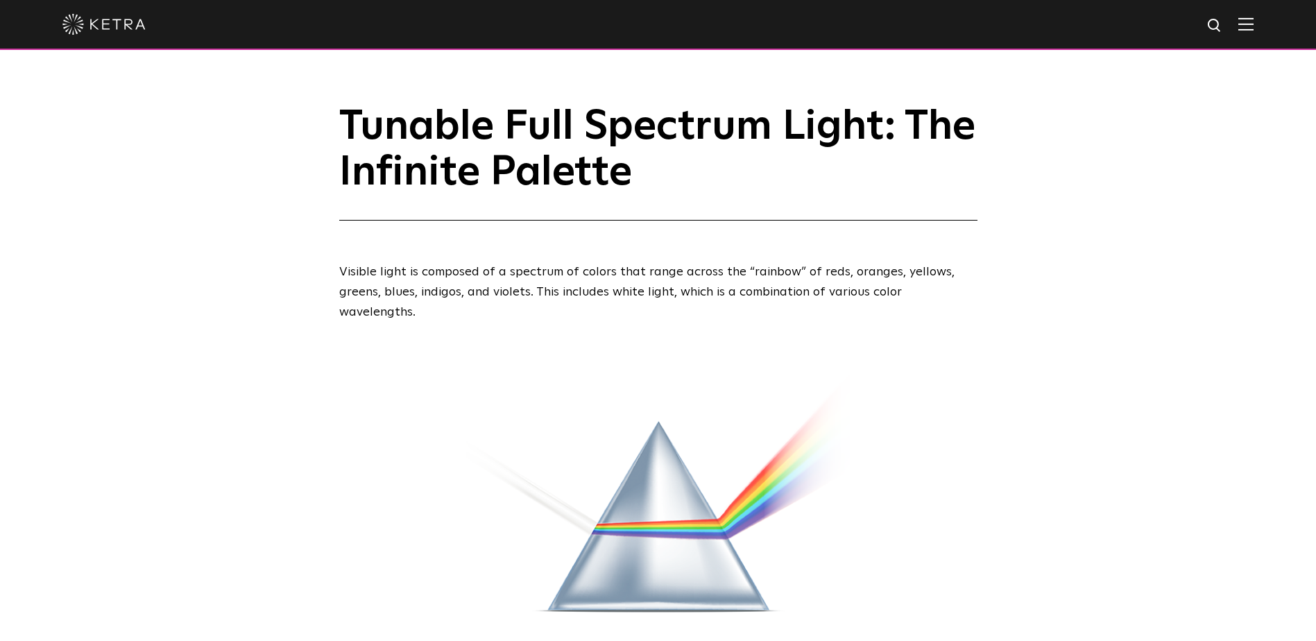
click at [1253, 22] on img at bounding box center [1245, 23] width 15 height 13
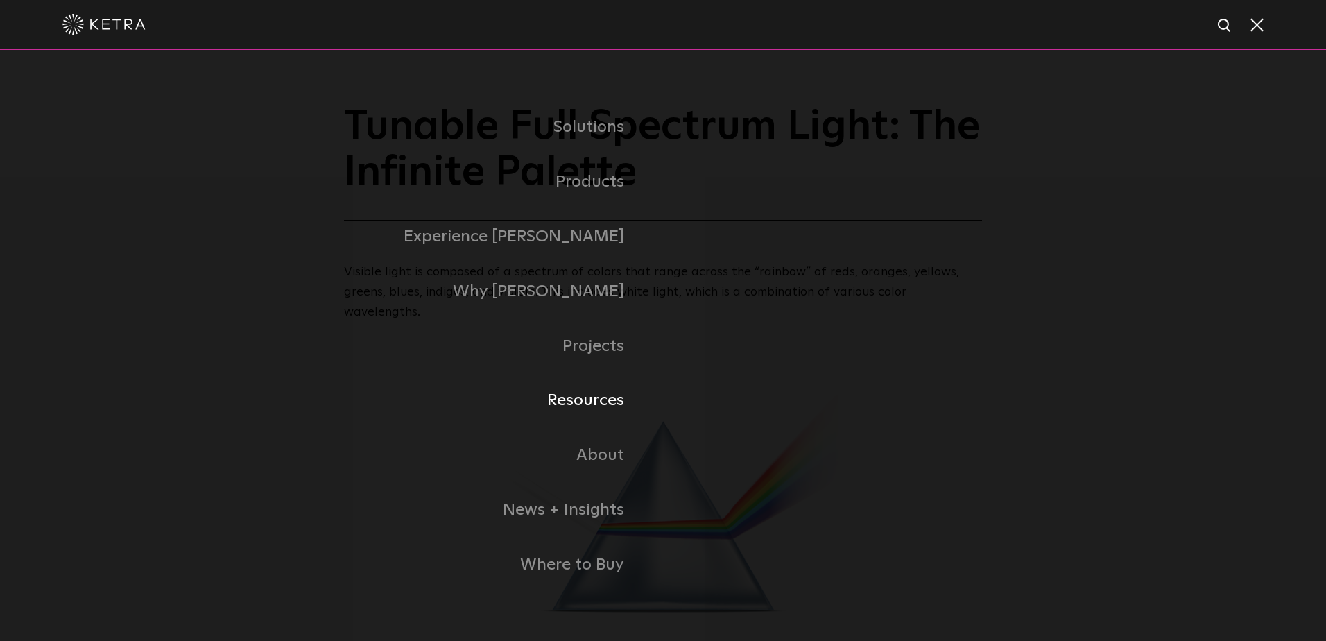
click at [593, 400] on link "Resources" at bounding box center [430, 400] width 465 height 55
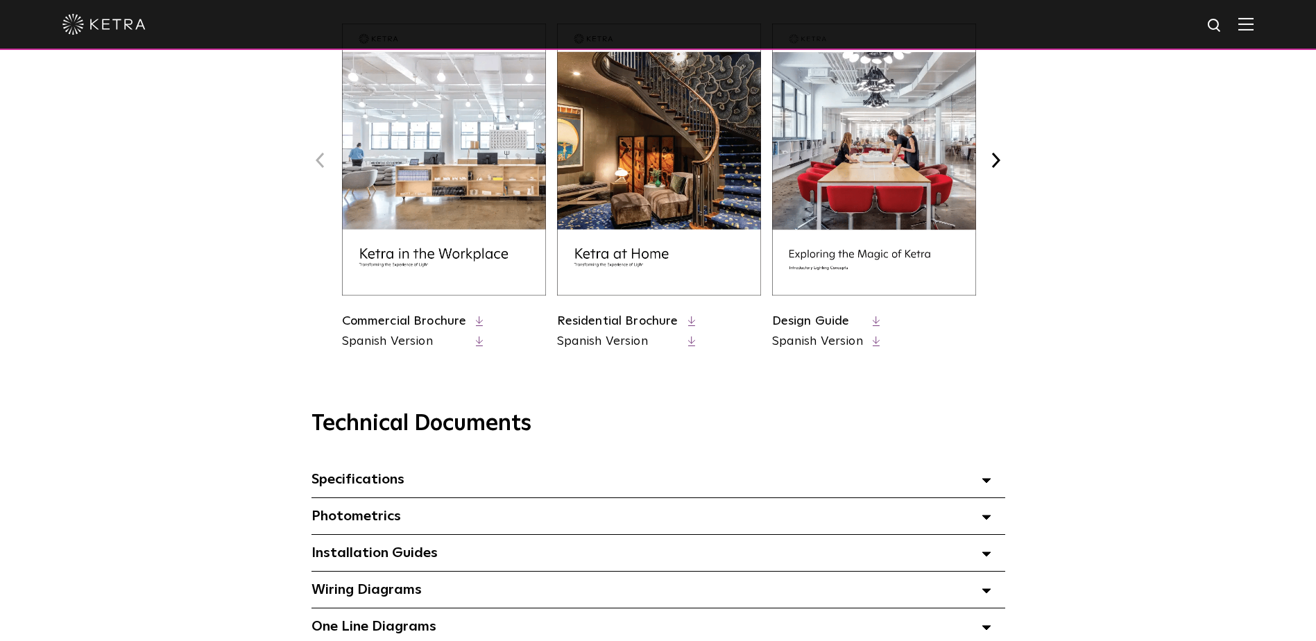
scroll to position [832, 0]
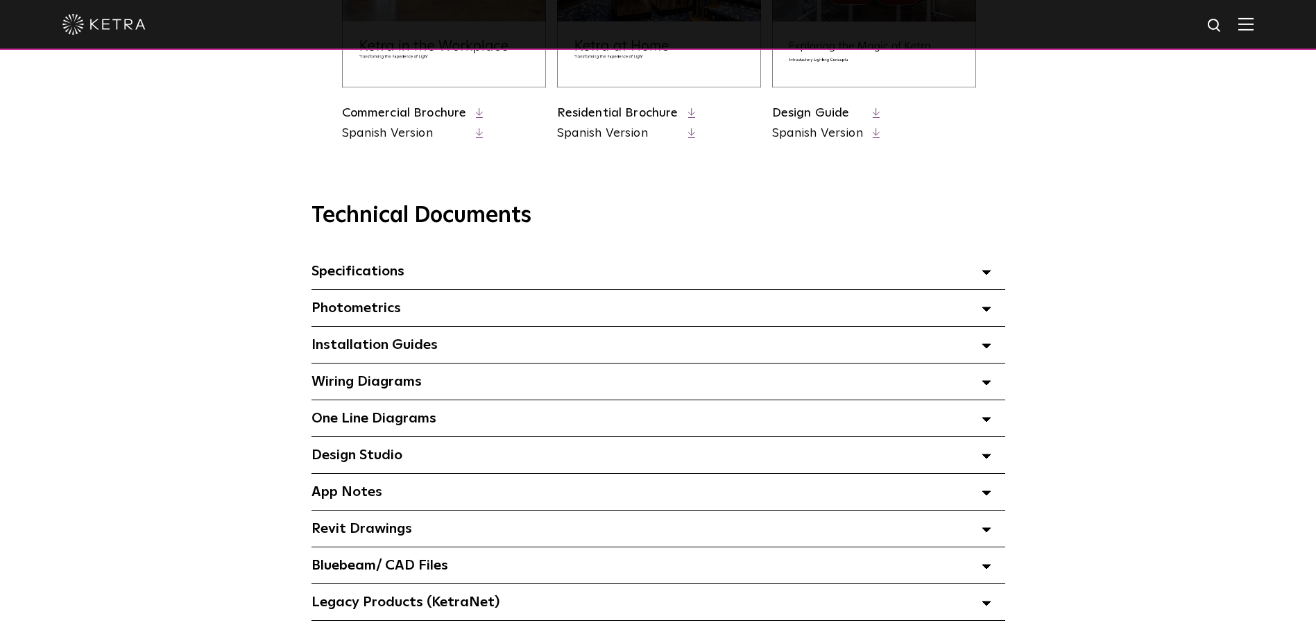
click at [985, 275] on icon at bounding box center [986, 272] width 10 height 5
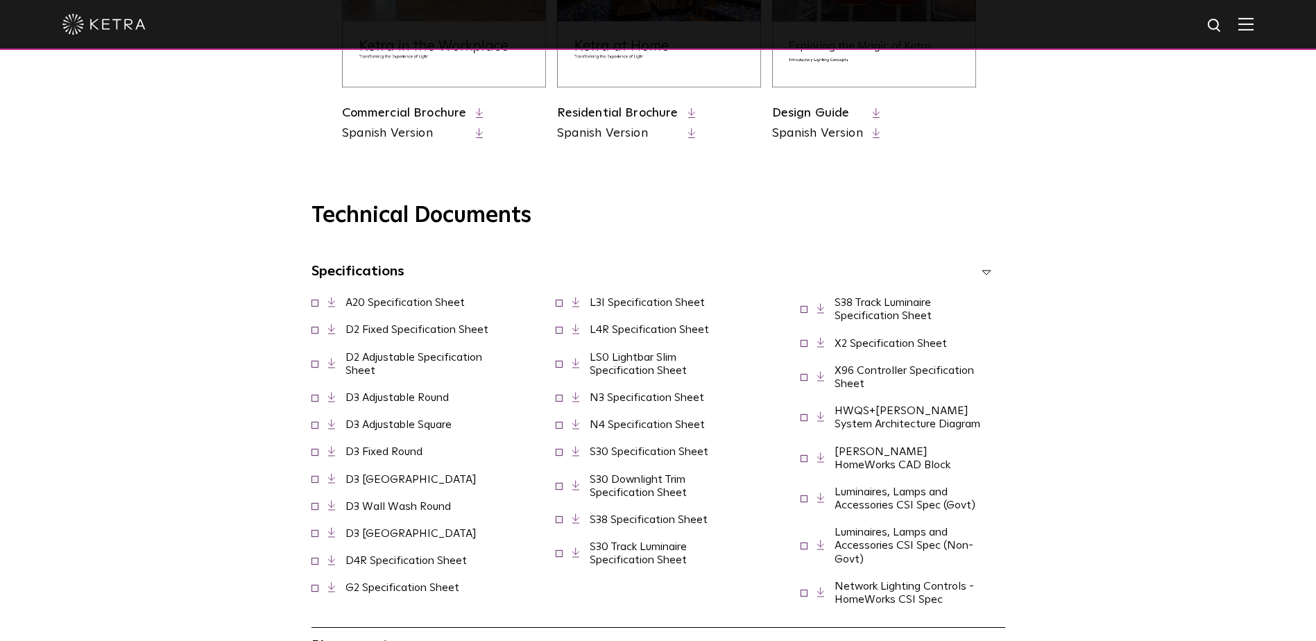
click at [615, 457] on link "S30 Specification Sheet" at bounding box center [649, 451] width 119 height 11
